Goal: Information Seeking & Learning: Learn about a topic

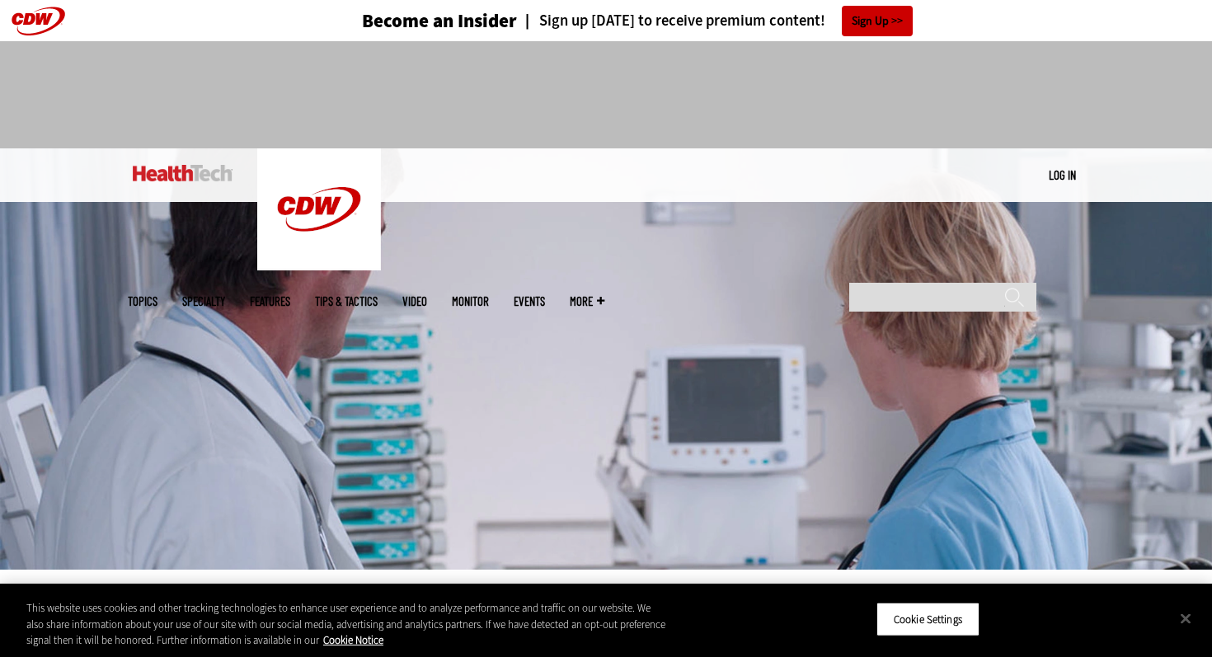
click at [221, 82] on div at bounding box center [606, 87] width 957 height 93
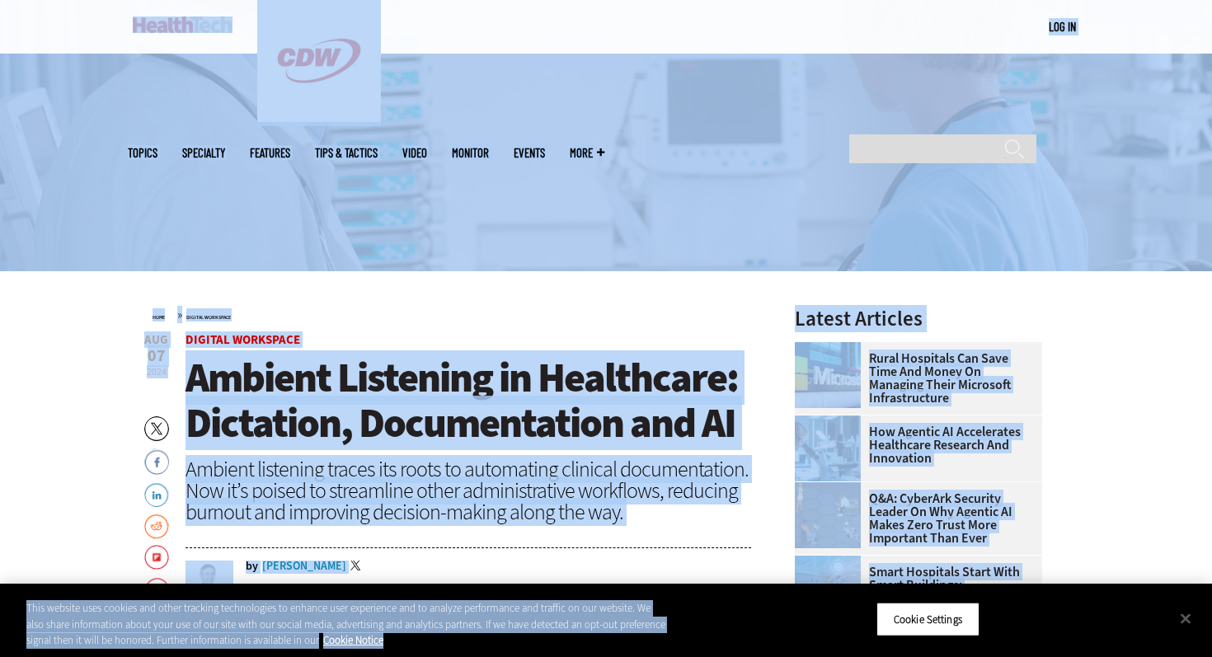
drag, startPoint x: 171, startPoint y: 87, endPoint x: 656, endPoint y: 656, distance: 747.6
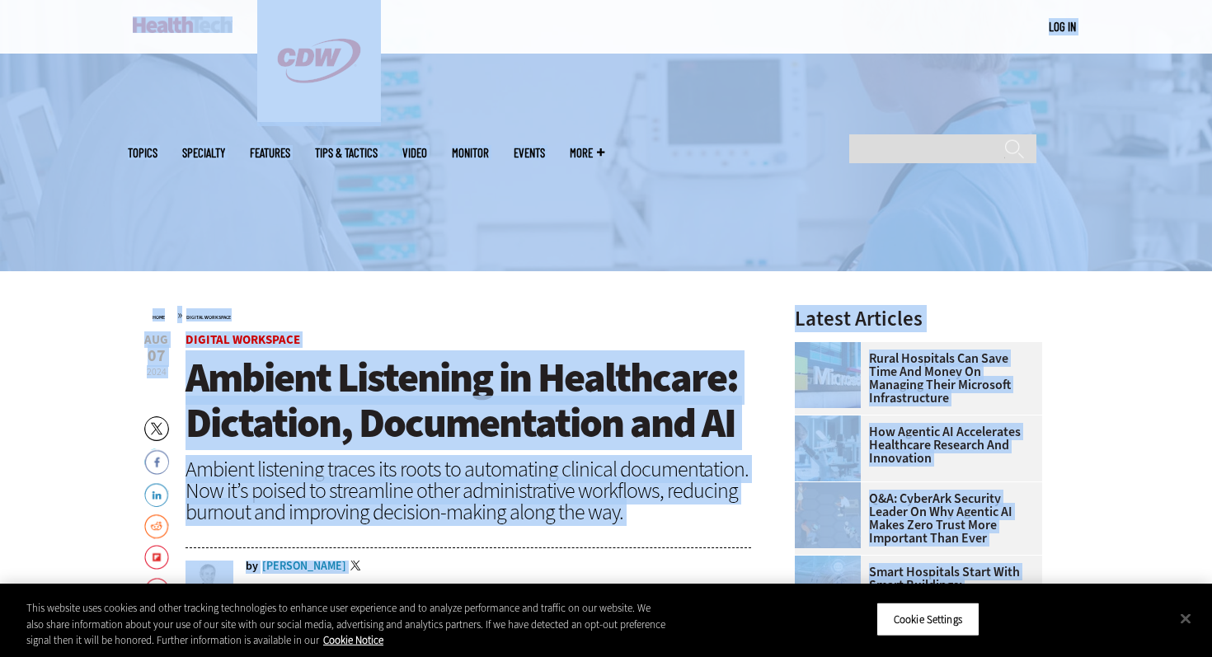
scroll to position [316, 0]
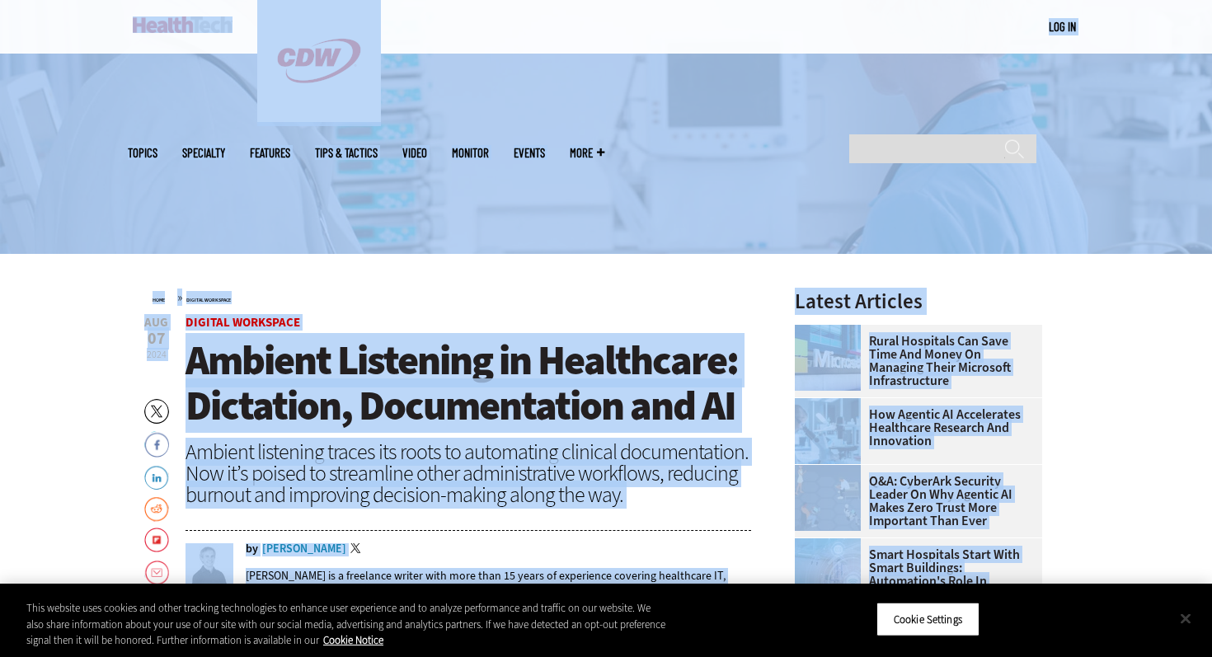
click at [1183, 621] on button "Close" at bounding box center [1186, 618] width 36 height 36
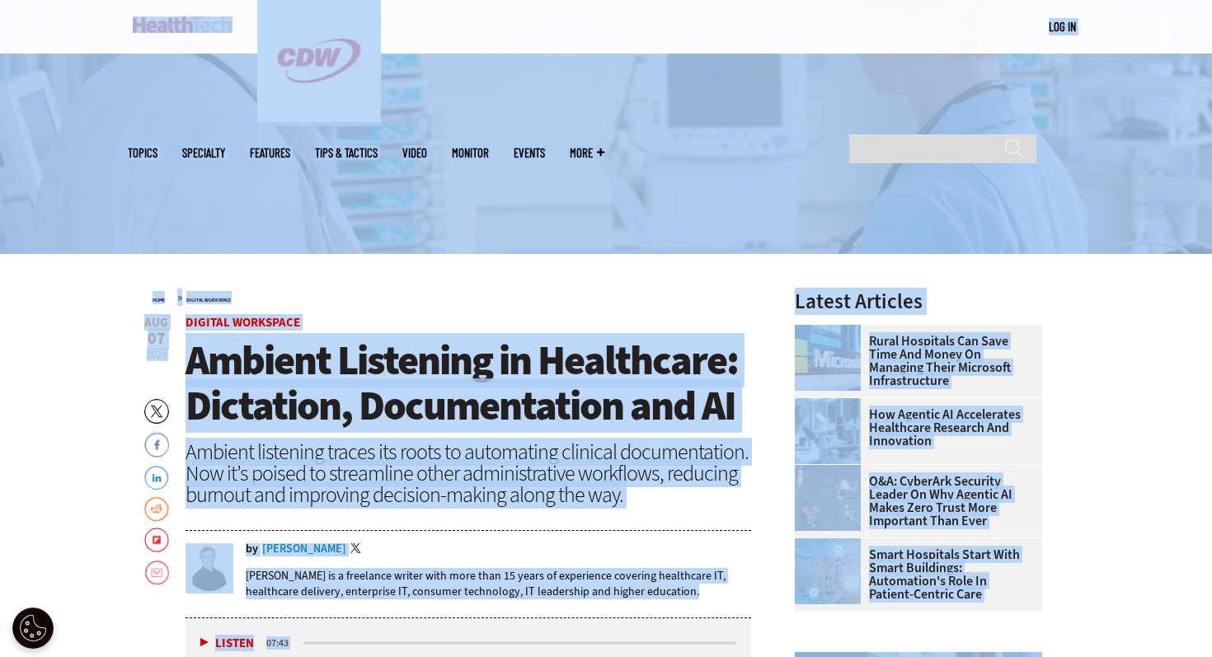
scroll to position [0, 0]
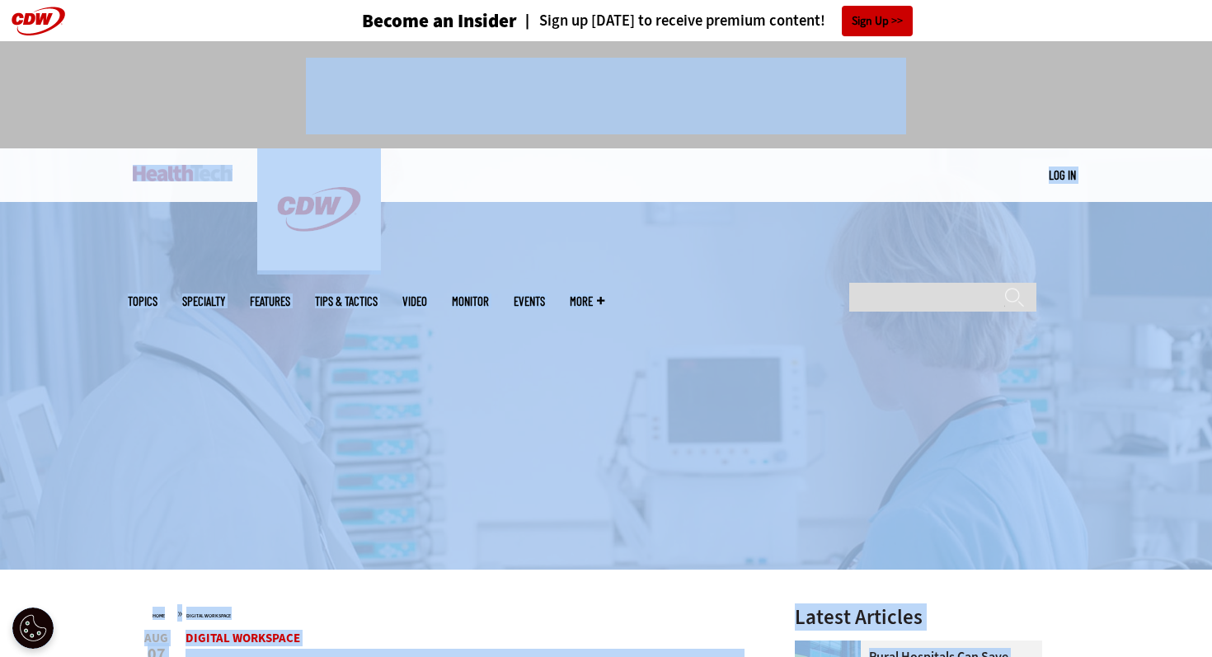
click at [96, 136] on div at bounding box center [606, 94] width 1212 height 107
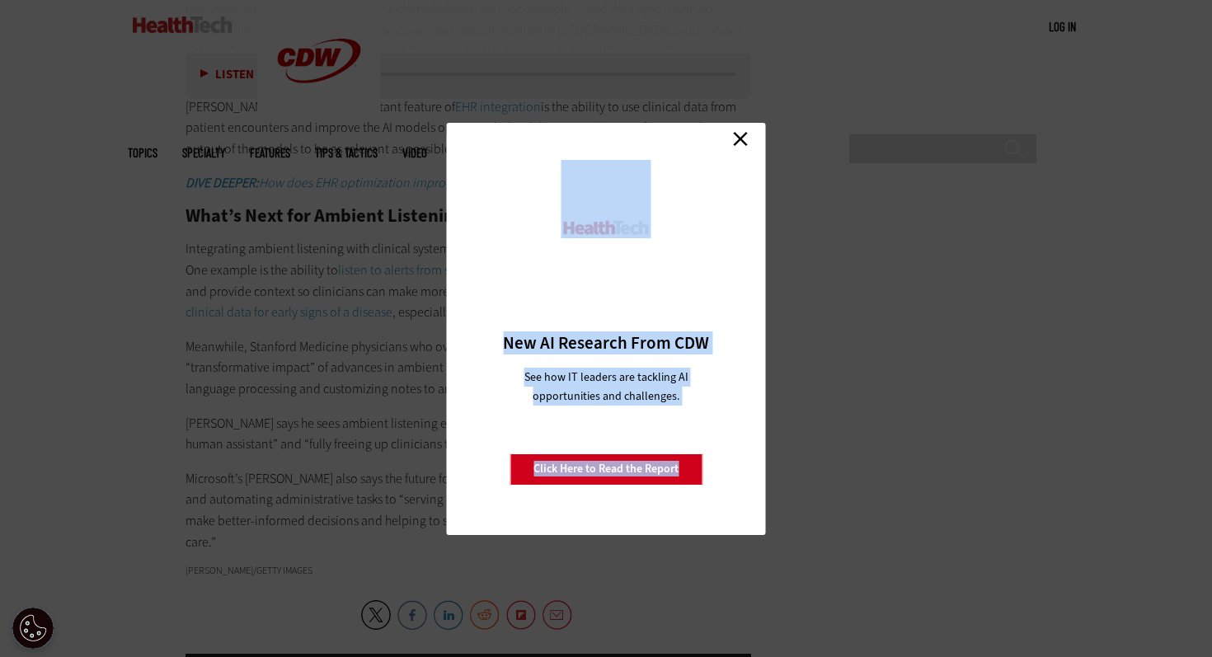
scroll to position [2903, 0]
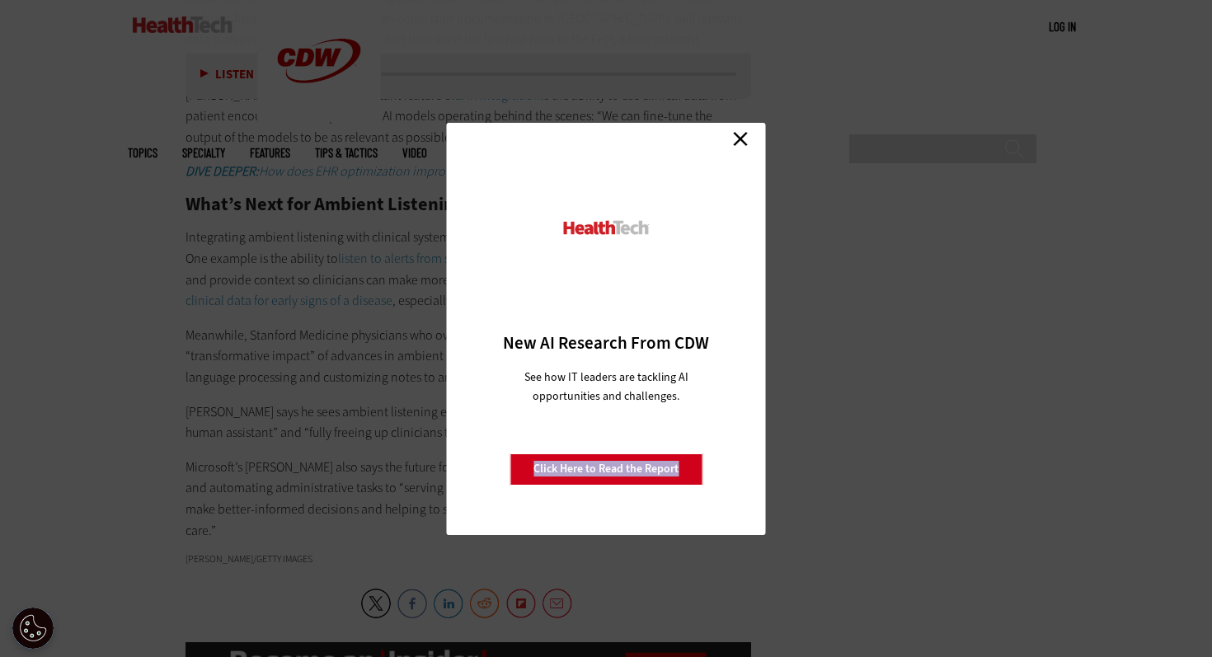
drag, startPoint x: 133, startPoint y: 284, endPoint x: 745, endPoint y: 347, distance: 616.0
click at [745, 134] on link "Close" at bounding box center [740, 139] width 25 height 25
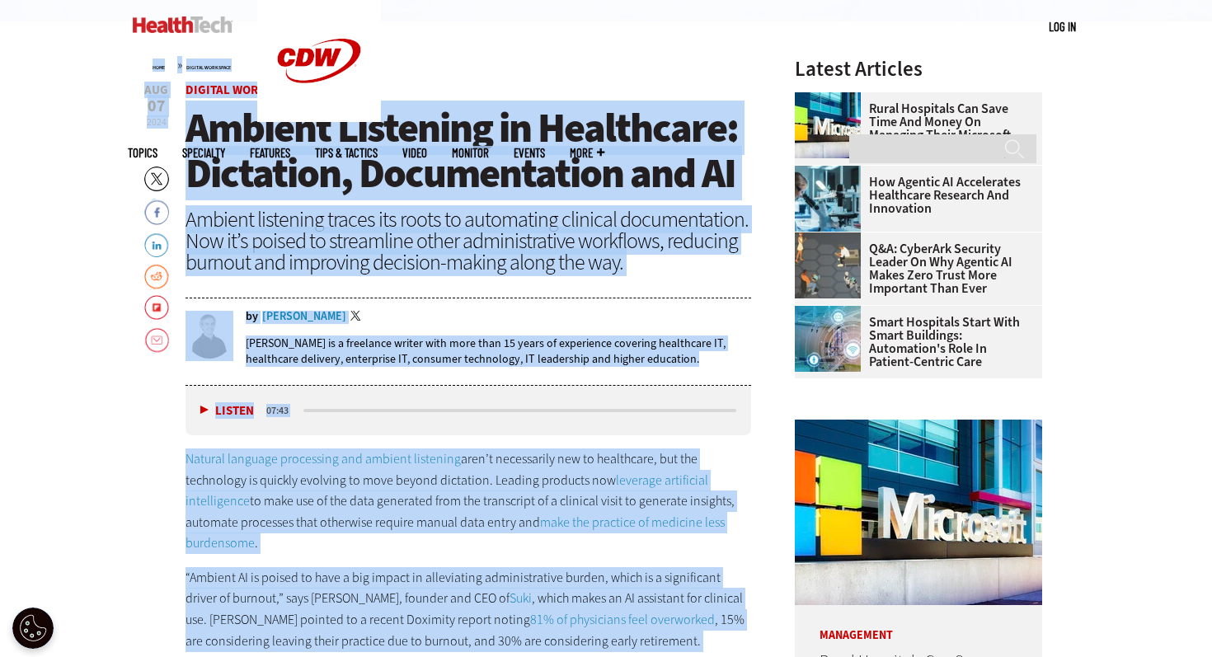
scroll to position [321, 0]
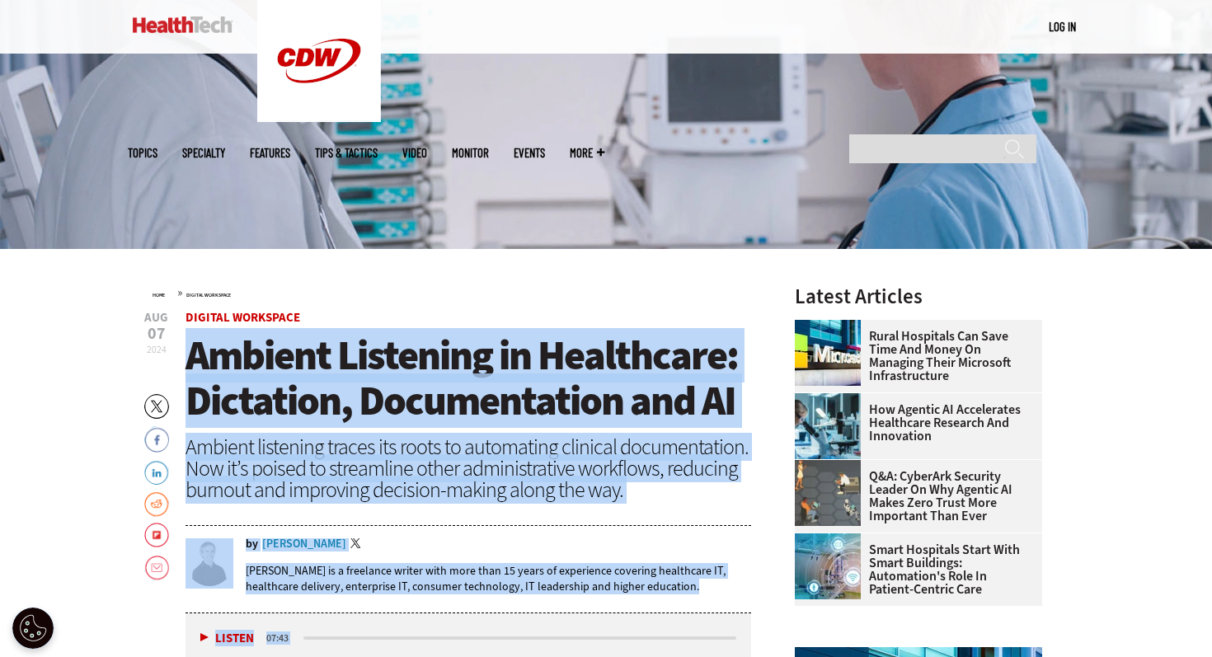
drag, startPoint x: 331, startPoint y: 465, endPoint x: 167, endPoint y: 337, distance: 208.7
copy article "9862 Loremip Dolorsit AmetcoNs Adipis Elitseddo Eiusm Tempori Utlaboree Dolorem…"
